Goal: Task Accomplishment & Management: Use online tool/utility

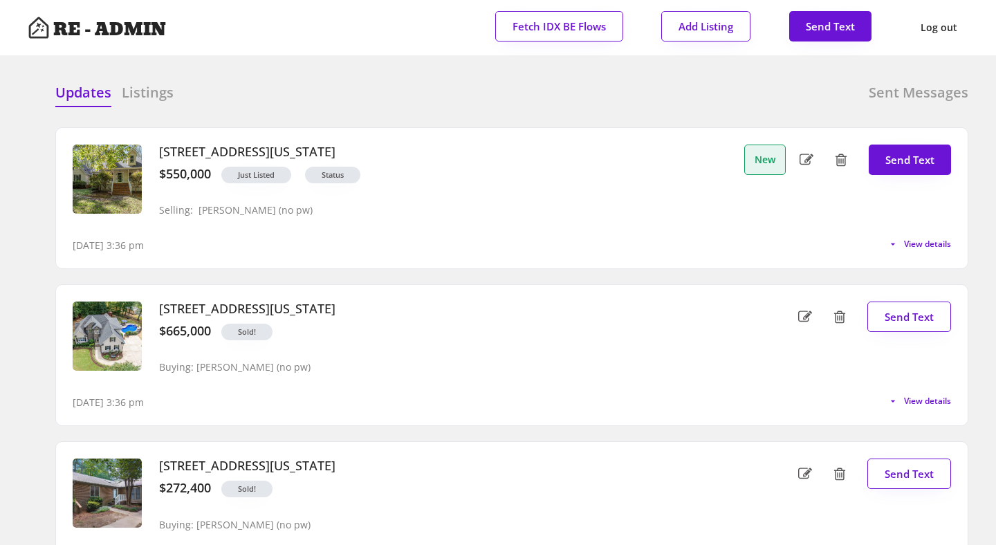
click at [377, 82] on div "Updates Listings Sent Messages Closed : [STREET_ADDRESS][GEOGRAPHIC_DATA] : $66…" at bounding box center [498, 82] width 941 height 33
click at [898, 240] on button "View details" at bounding box center [917, 244] width 68 height 11
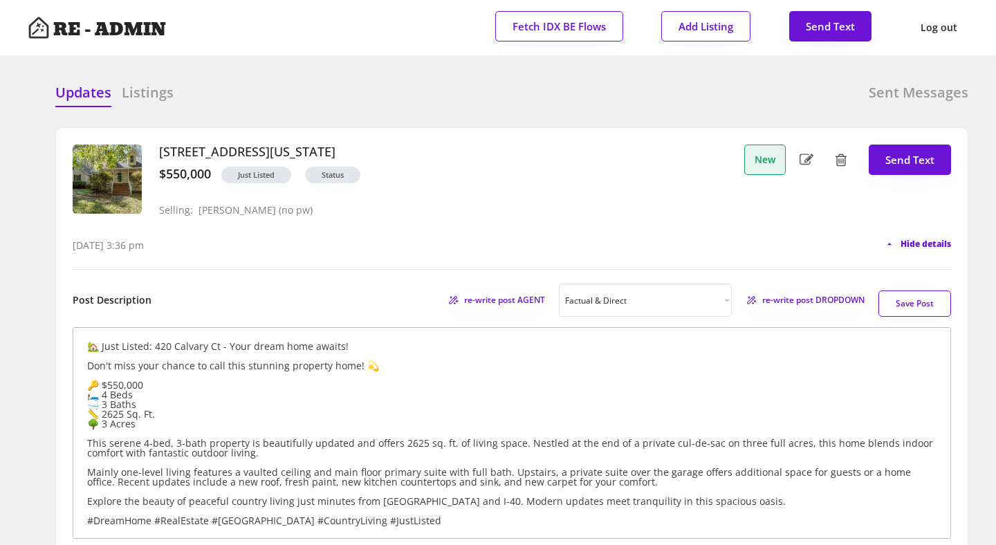
click at [905, 241] on span "Hide details" at bounding box center [926, 244] width 50 height 8
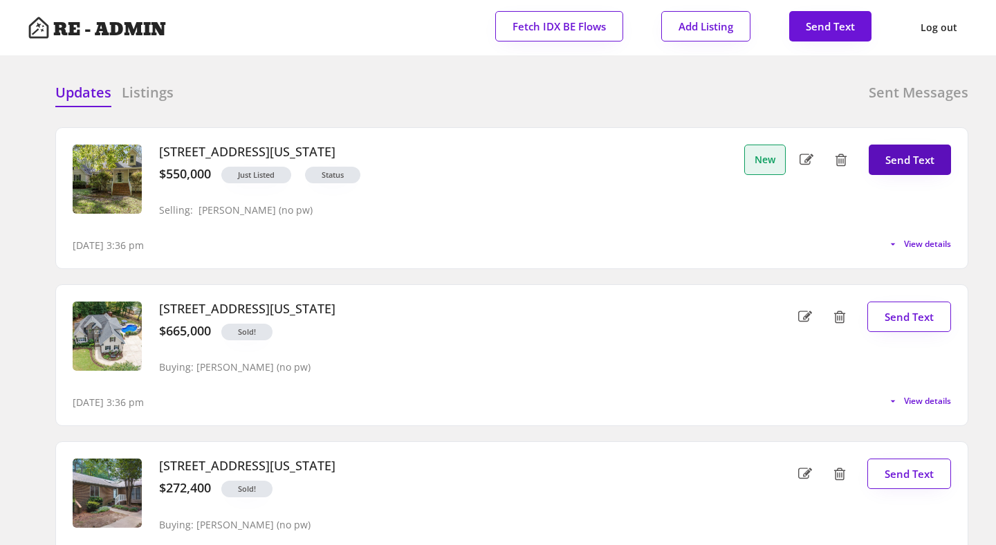
click at [909, 164] on button "Send Text" at bounding box center [910, 160] width 82 height 30
select select "raleigh"
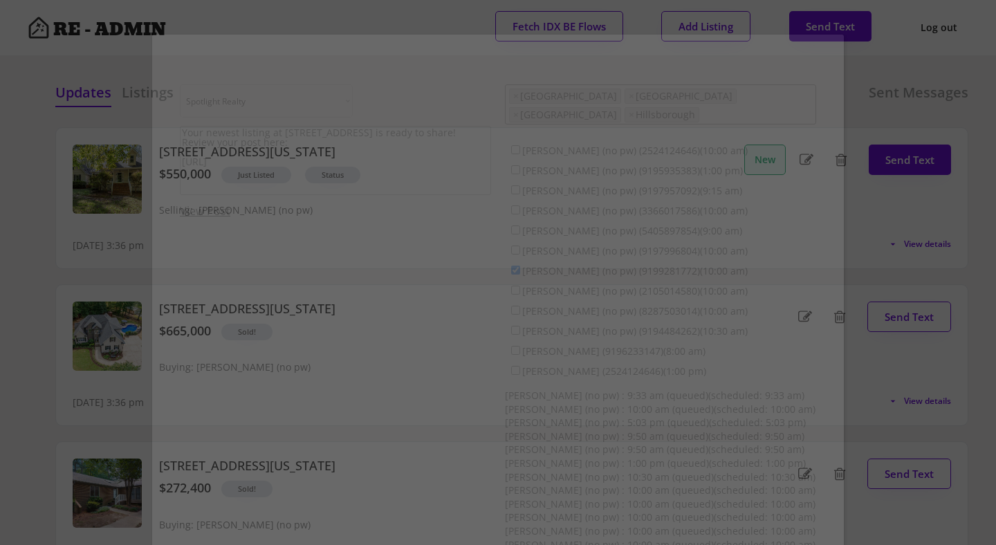
scroll to position [35, 0]
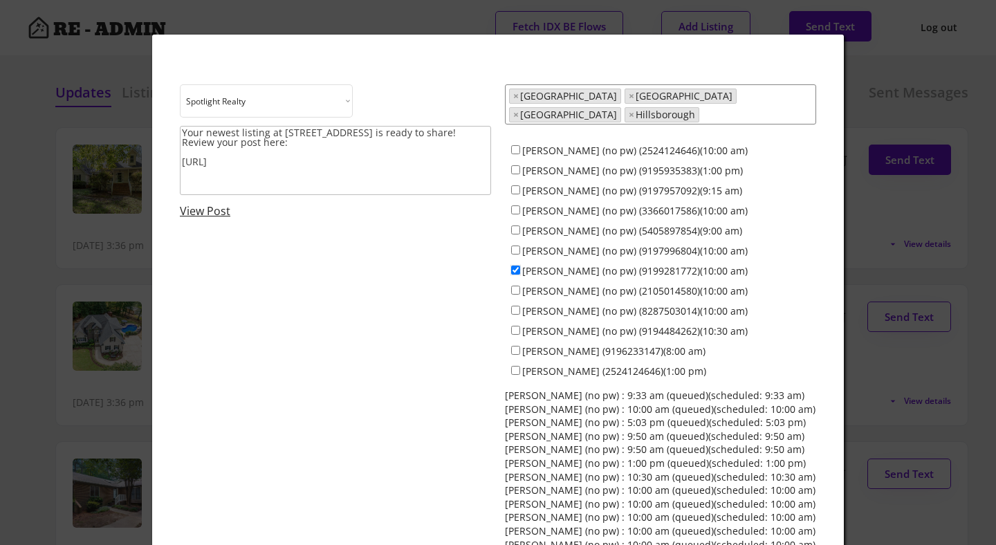
click at [515, 266] on input "[PERSON_NAME] (no pw) (9199281772)(10:00 am)" at bounding box center [515, 270] width 9 height 9
click at [514, 266] on input "[PERSON_NAME] (no pw) (9199281772)(10:00 am)" at bounding box center [515, 270] width 9 height 9
checkbox input "true"
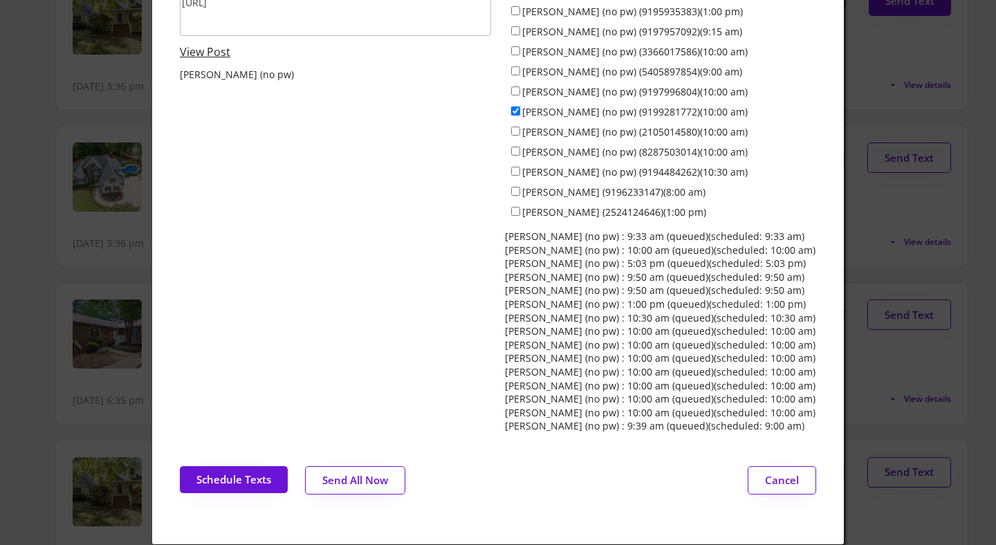
scroll to position [167, 0]
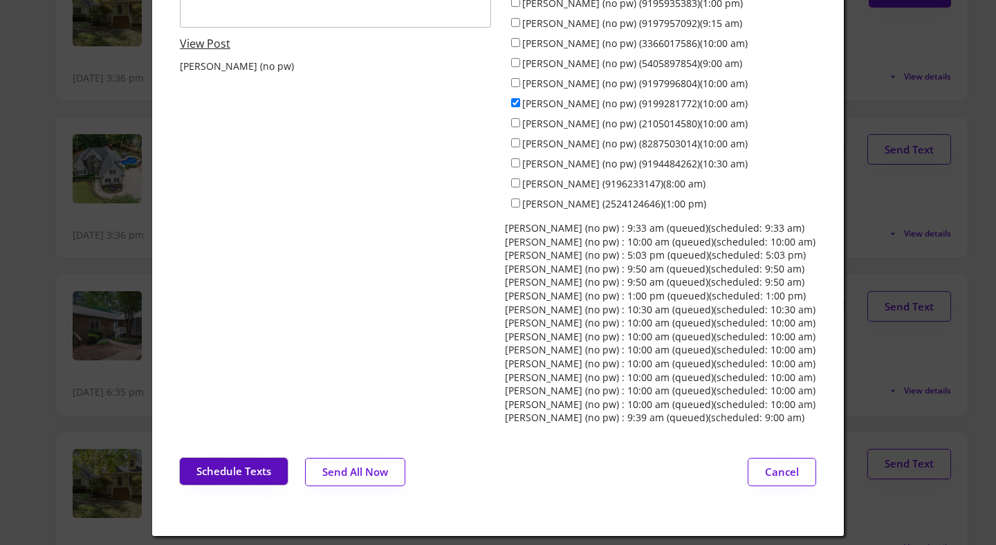
click at [255, 459] on button "Schedule Texts" at bounding box center [234, 471] width 108 height 27
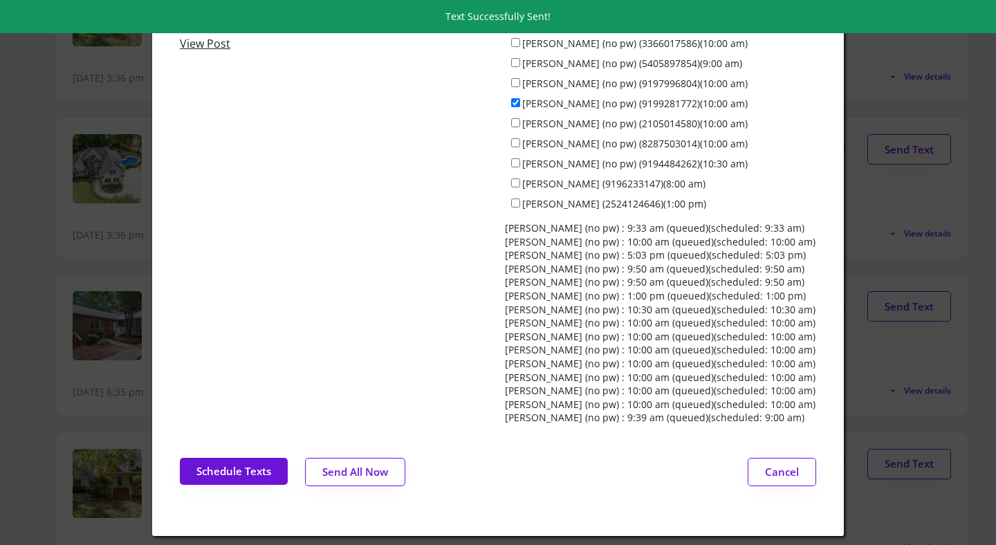
click at [42, 151] on div at bounding box center [498, 272] width 996 height 545
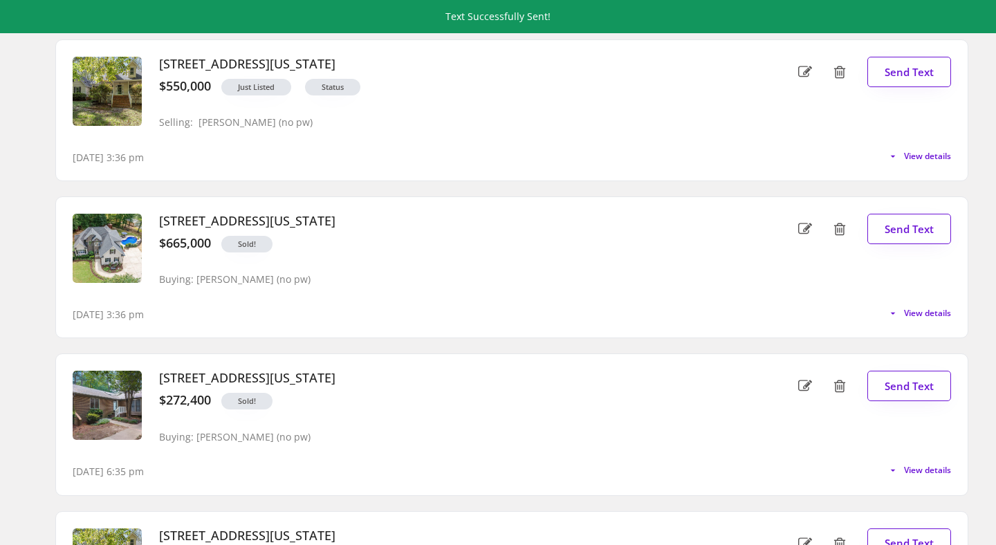
scroll to position [0, 0]
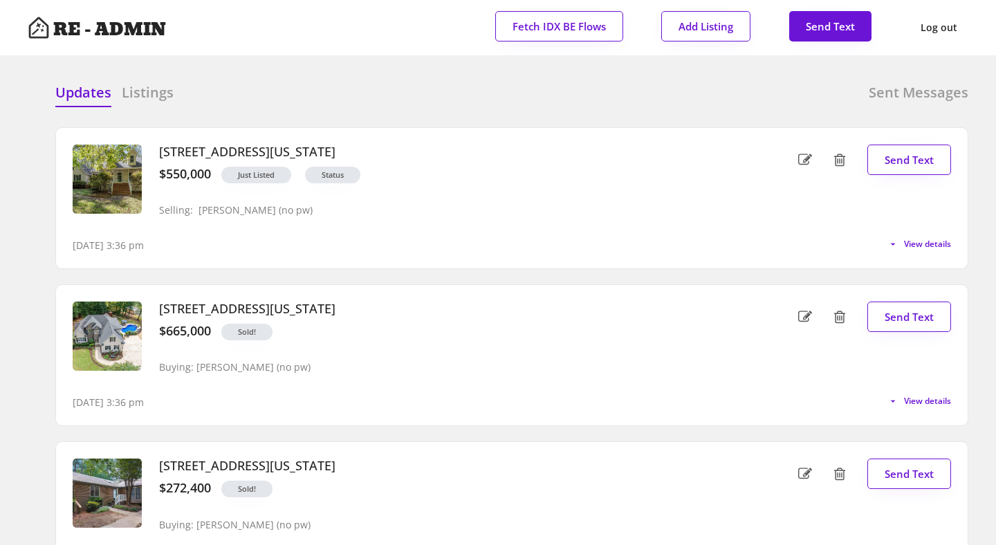
click at [233, 89] on div "Updates Listings Sent Messages" at bounding box center [511, 97] width 913 height 28
